Goal: Information Seeking & Learning: Understand process/instructions

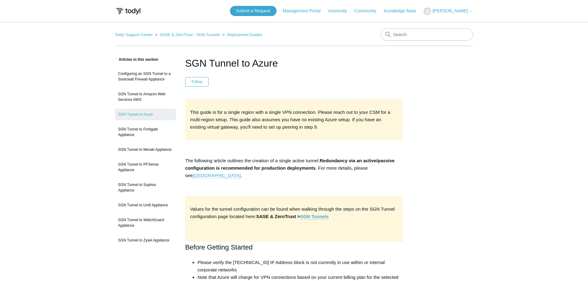
scroll to position [1728, 0]
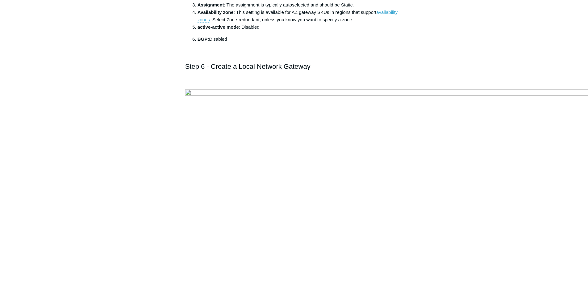
scroll to position [1851, 0]
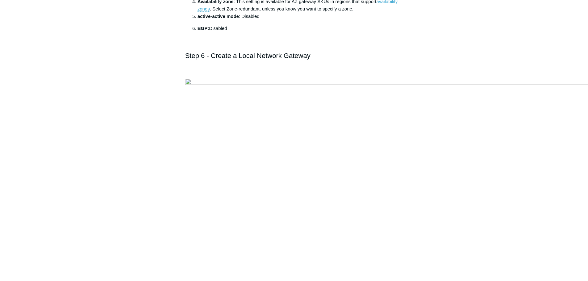
drag, startPoint x: 213, startPoint y: 185, endPoint x: 389, endPoint y: 230, distance: 181.8
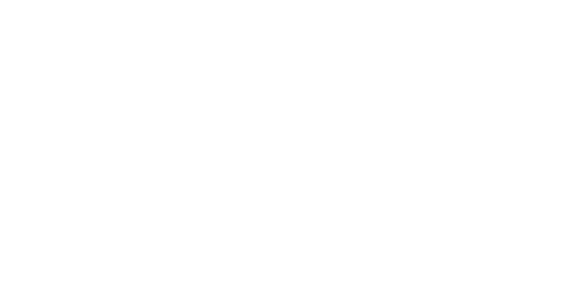
scroll to position [1944, 0]
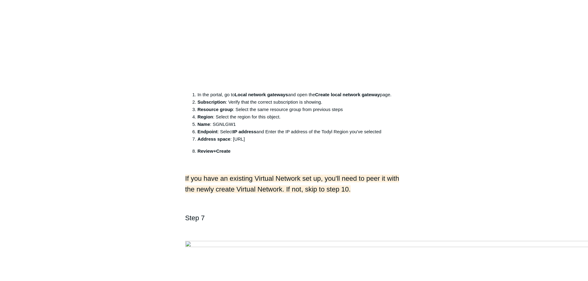
scroll to position [2407, 0]
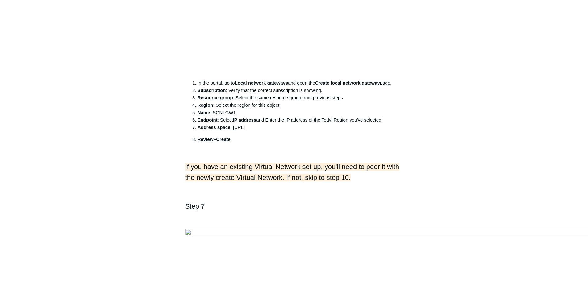
drag, startPoint x: 197, startPoint y: 169, endPoint x: 296, endPoint y: 169, distance: 99.7
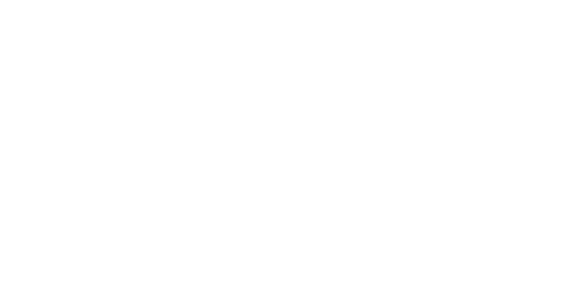
scroll to position [2067, 0]
drag, startPoint x: 192, startPoint y: 52, endPoint x: 308, endPoint y: 68, distance: 117.1
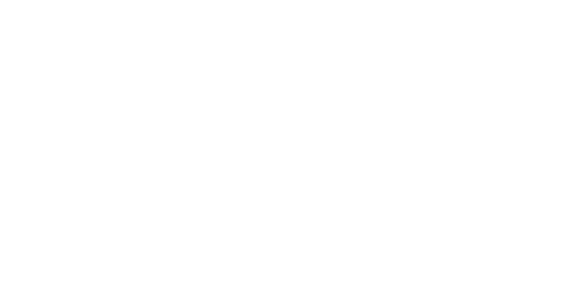
scroll to position [3116, 0]
drag, startPoint x: 67, startPoint y: 99, endPoint x: 71, endPoint y: 102, distance: 4.4
drag, startPoint x: 229, startPoint y: 118, endPoint x: 197, endPoint y: 118, distance: 31.5
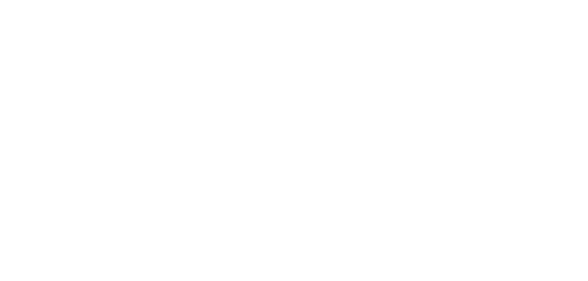
copy strong "123456789ABC"
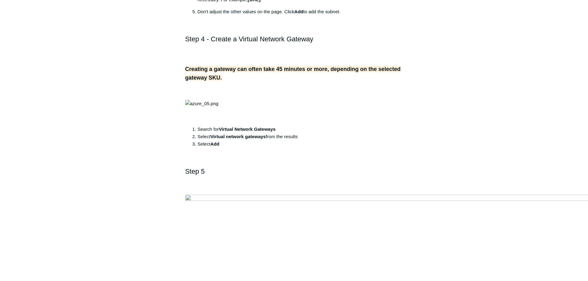
scroll to position [792, 0]
